Goal: Transaction & Acquisition: Purchase product/service

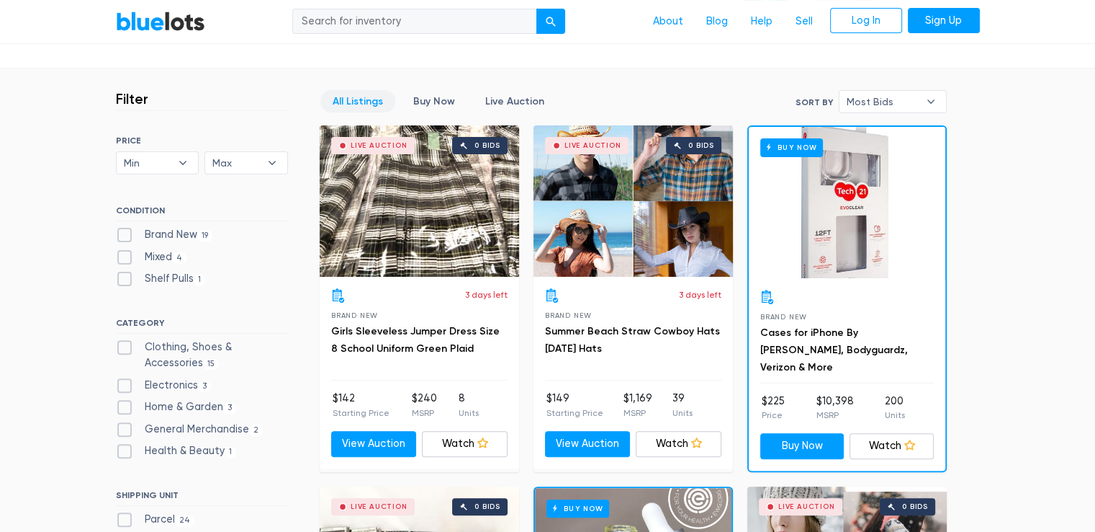
scroll to position [432, 0]
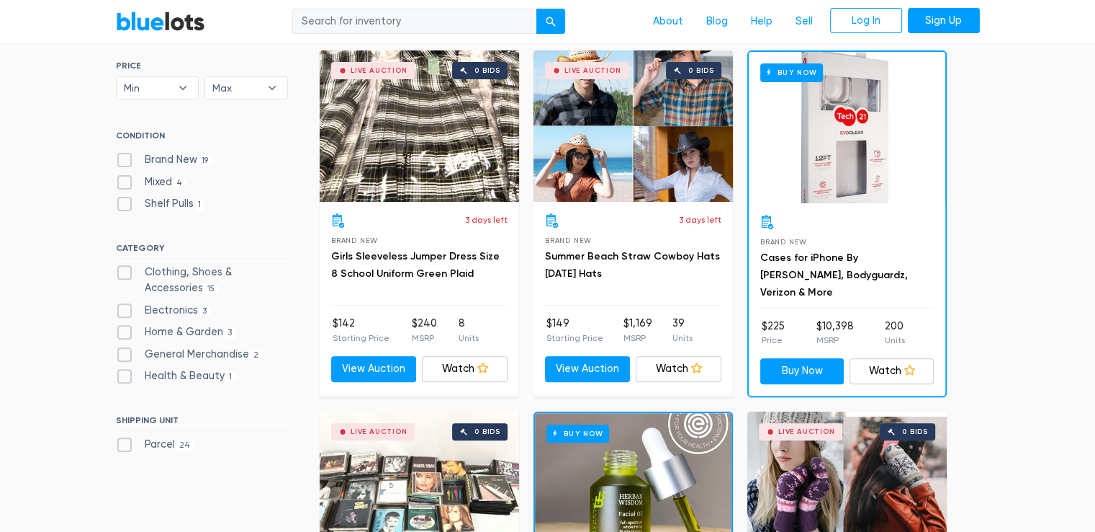
click at [122, 274] on label "Clothing, Shoes & Accessories 15" at bounding box center [202, 279] width 172 height 31
click at [122, 274] on Accessories"] "Clothing, Shoes & Accessories 15" at bounding box center [120, 268] width 9 height 9
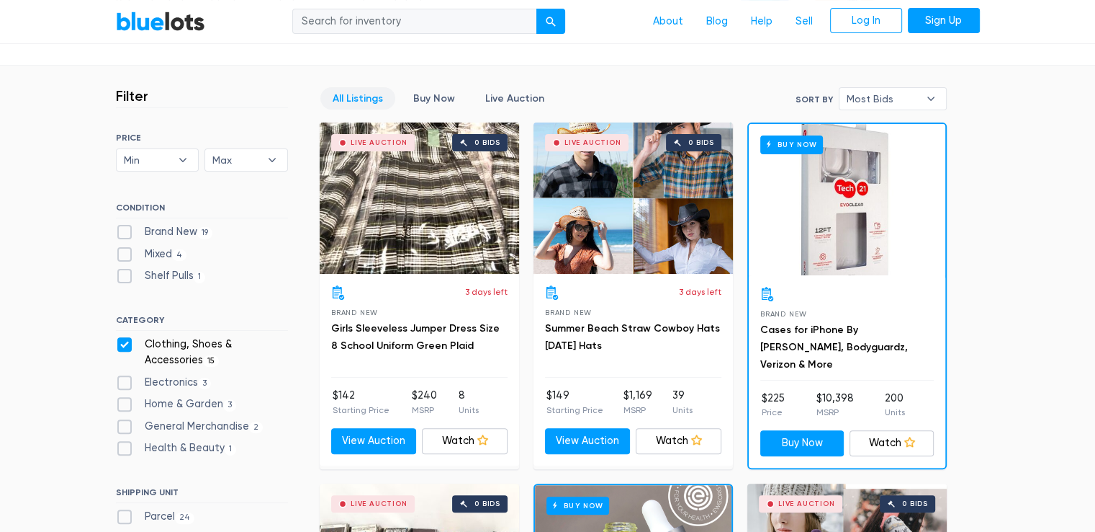
click at [127, 337] on label "Clothing, Shoes & Accessories 15" at bounding box center [202, 351] width 172 height 31
click at [125, 337] on Accessories"] "Clothing, Shoes & Accessories 15" at bounding box center [120, 340] width 9 height 9
checkbox Accessories"] "false"
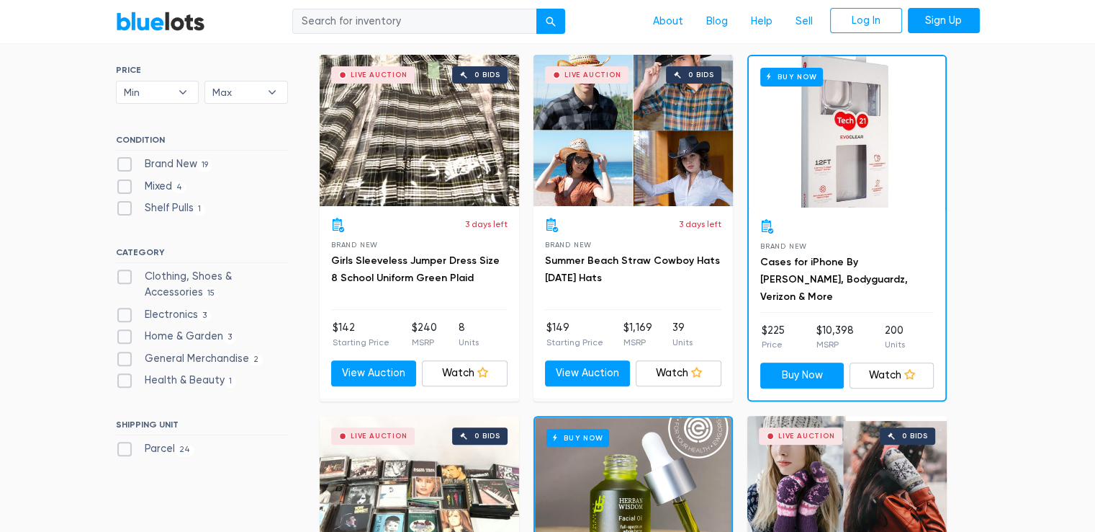
scroll to position [576, 0]
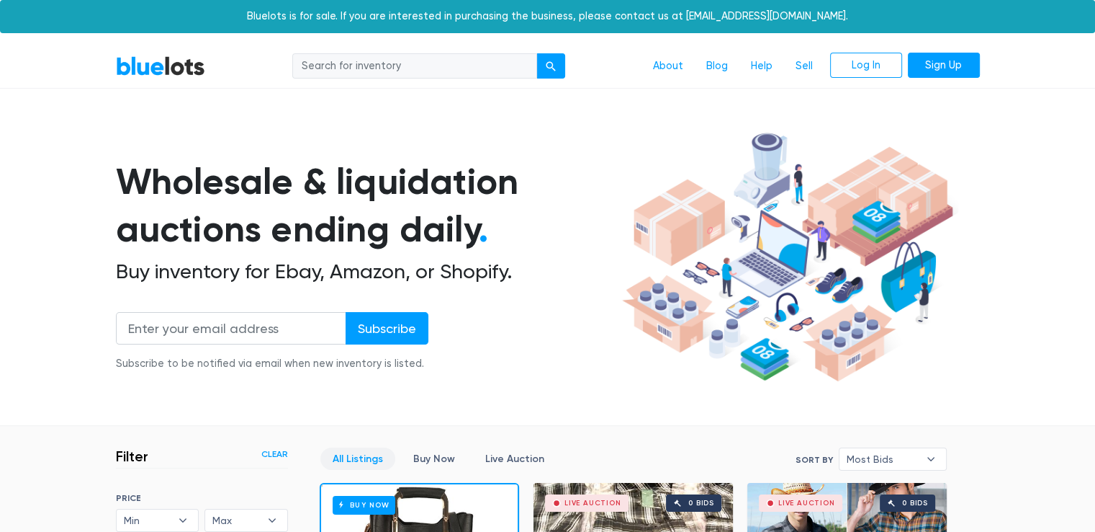
click at [434, 70] on input "search" at bounding box center [414, 66] width 245 height 26
click at [537, 53] on button "submit" at bounding box center [551, 66] width 29 height 26
click at [331, 66] on input "adidas" at bounding box center [414, 66] width 245 height 26
type input "nike"
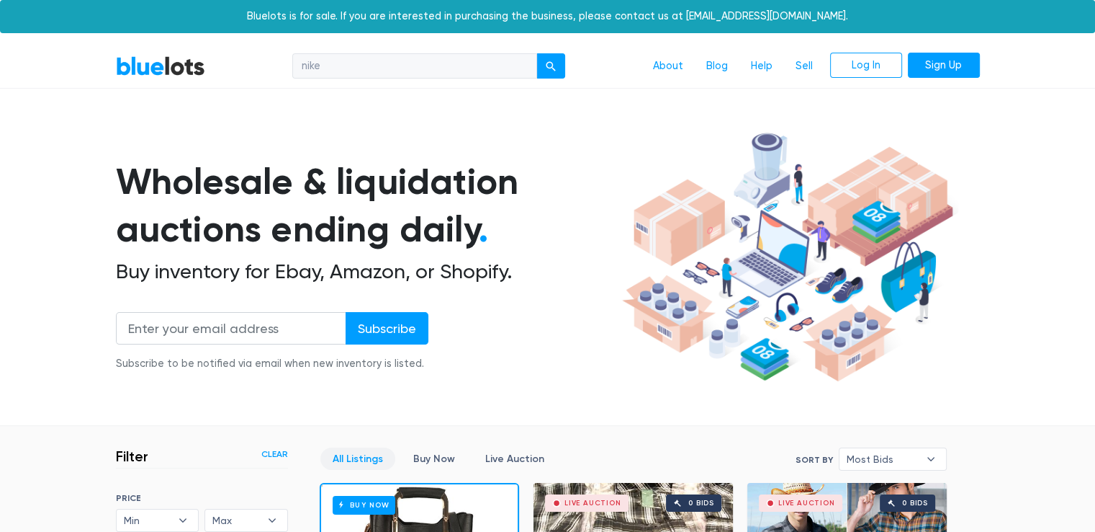
click at [537, 53] on button "submit" at bounding box center [551, 66] width 29 height 26
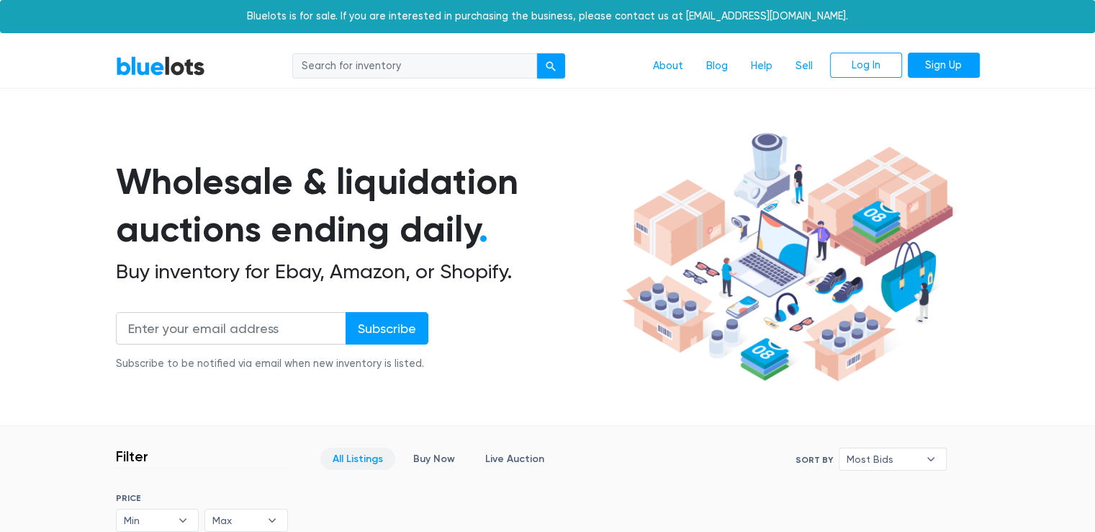
click at [331, 56] on input "search" at bounding box center [414, 66] width 245 height 26
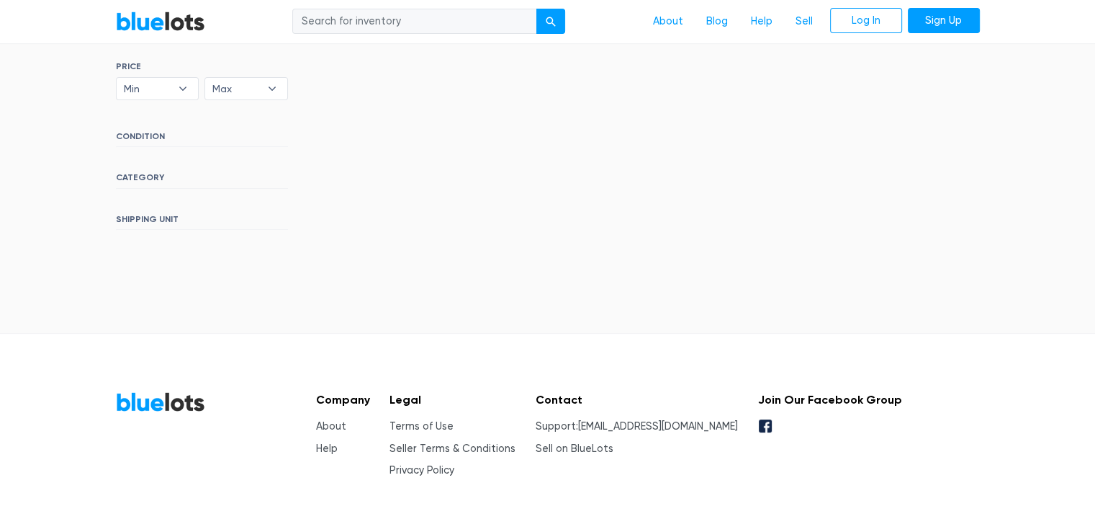
scroll to position [432, 0]
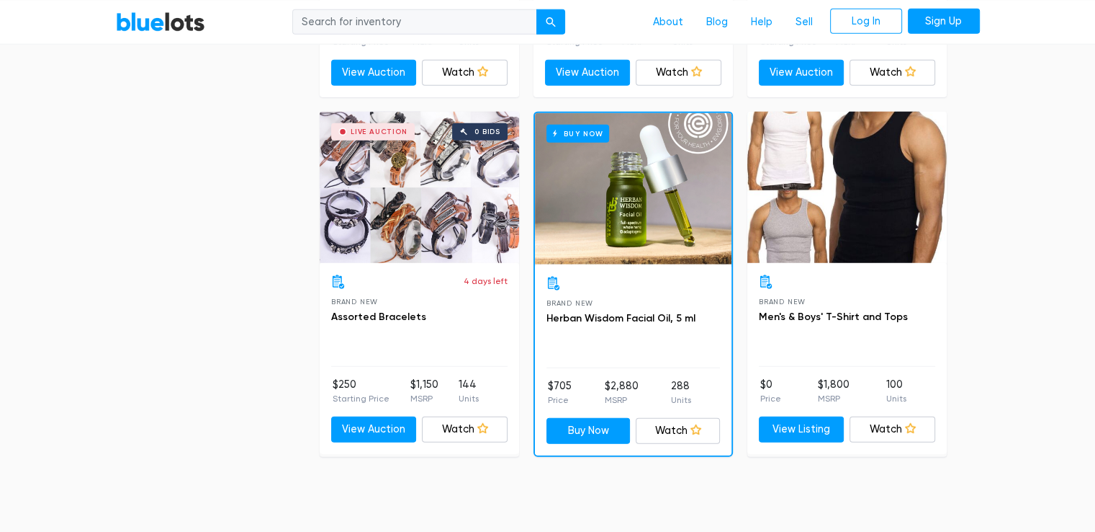
scroll to position [3529, 0]
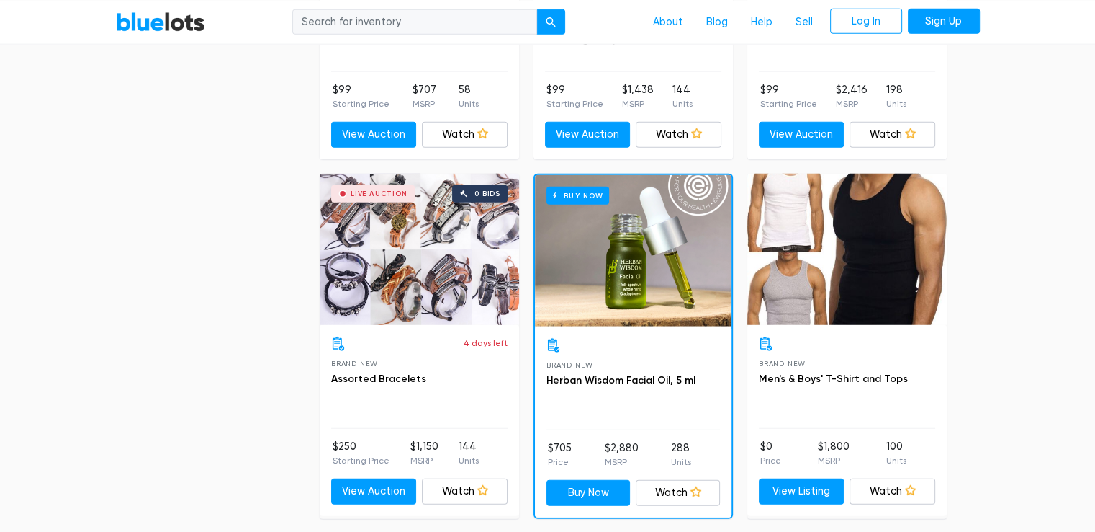
click at [340, 23] on input "search" at bounding box center [414, 22] width 245 height 26
type input "electric bike"
click at [537, 9] on button "submit" at bounding box center [551, 22] width 29 height 26
